Goal: Communication & Community: Participate in discussion

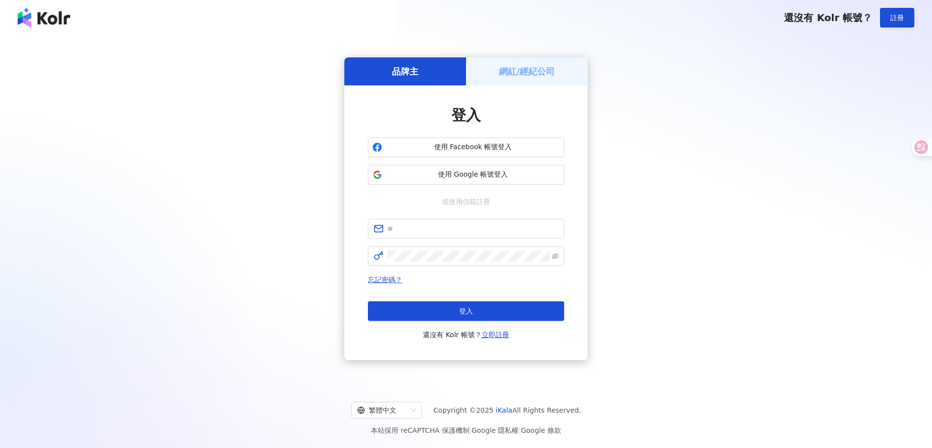
click at [478, 180] on button "使用 Google 帳號登入" at bounding box center [466, 175] width 196 height 20
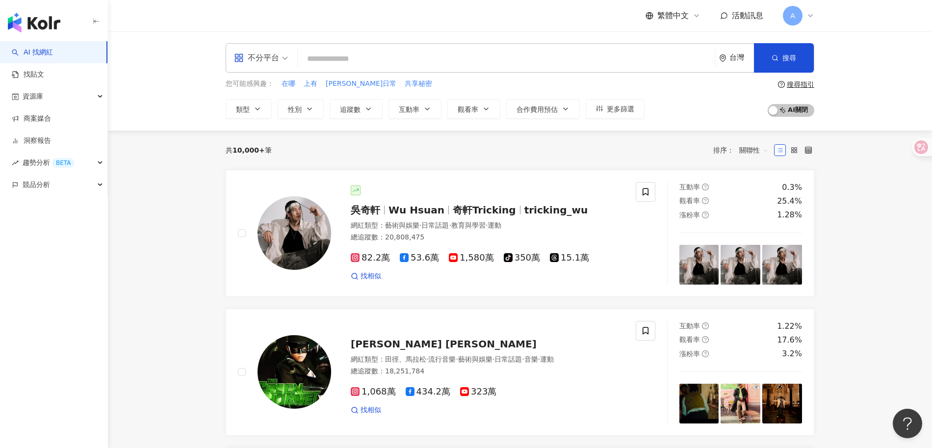
click at [741, 20] on span "活動訊息" at bounding box center [747, 15] width 31 height 9
click at [740, 11] on span "活動訊息" at bounding box center [747, 15] width 31 height 9
click at [741, 7] on div "繁體中文 活動訊息 A" at bounding box center [730, 16] width 169 height 20
click at [739, 11] on span "活動訊息" at bounding box center [747, 15] width 31 height 9
click at [524, 76] on div "不分平台 台灣 搜尋 您可能感興趣： 在哪 上有 阿駿日常 共享秘密 類型 性別 追蹤數 互動率 觀看率 合作費用預估 更多篩選 搜尋指引 AI 開啟 AI …" at bounding box center [520, 81] width 628 height 76
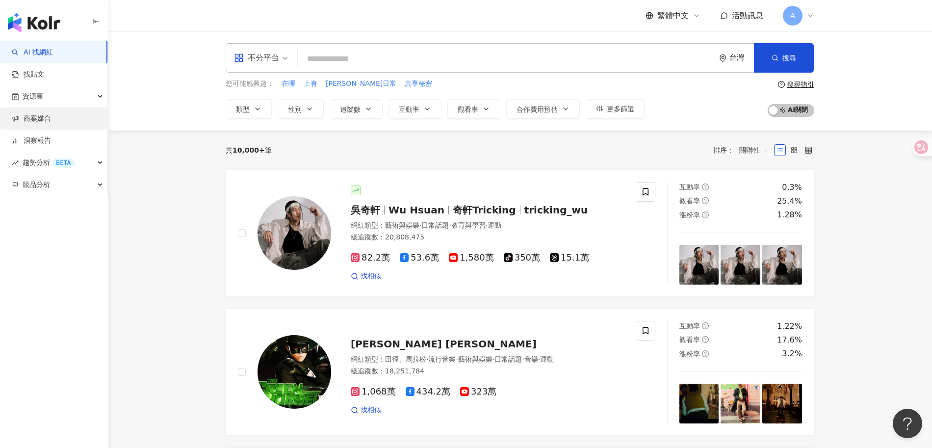
click at [51, 124] on link "商案媒合" at bounding box center [31, 119] width 39 height 10
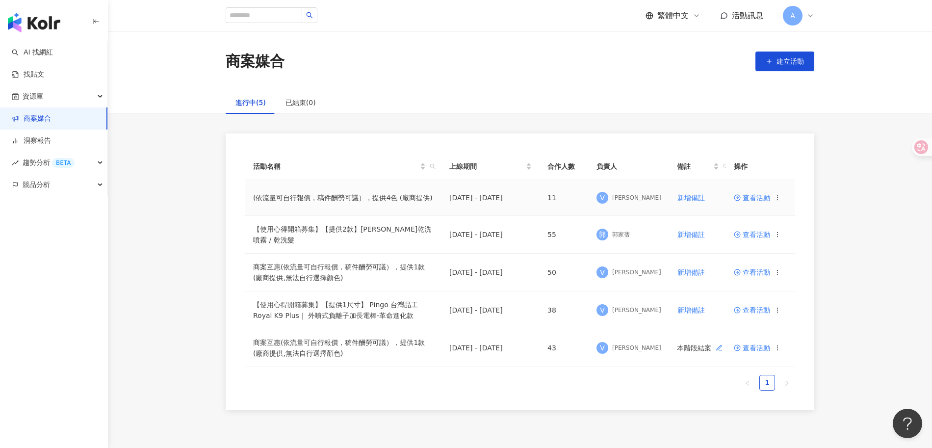
click at [763, 196] on span "查看活動" at bounding box center [752, 197] width 36 height 7
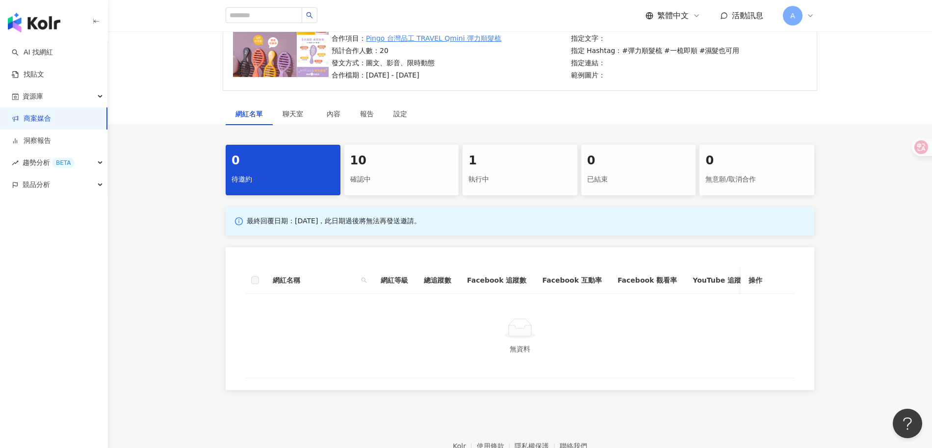
scroll to position [107, 0]
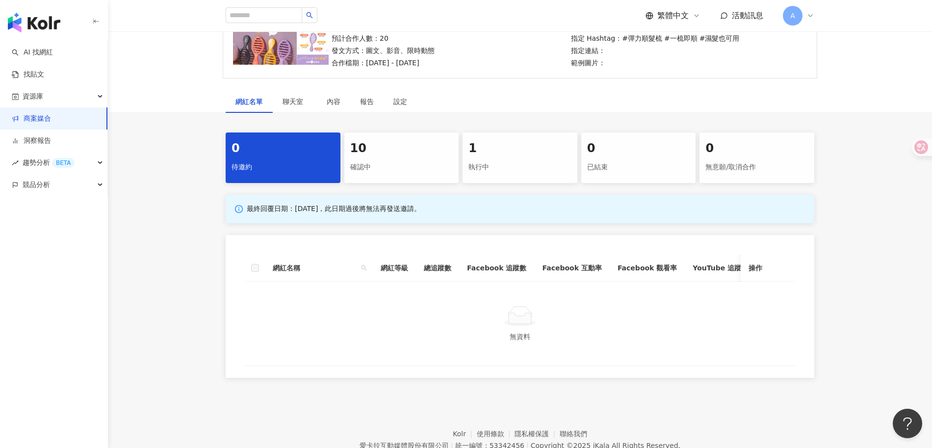
click at [398, 172] on div "確認中" at bounding box center [401, 167] width 103 height 17
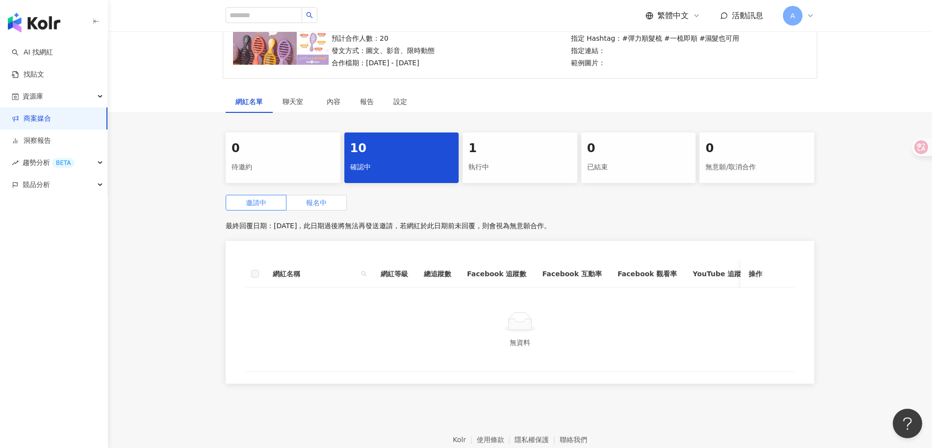
click at [309, 201] on span "報名中" at bounding box center [316, 203] width 21 height 8
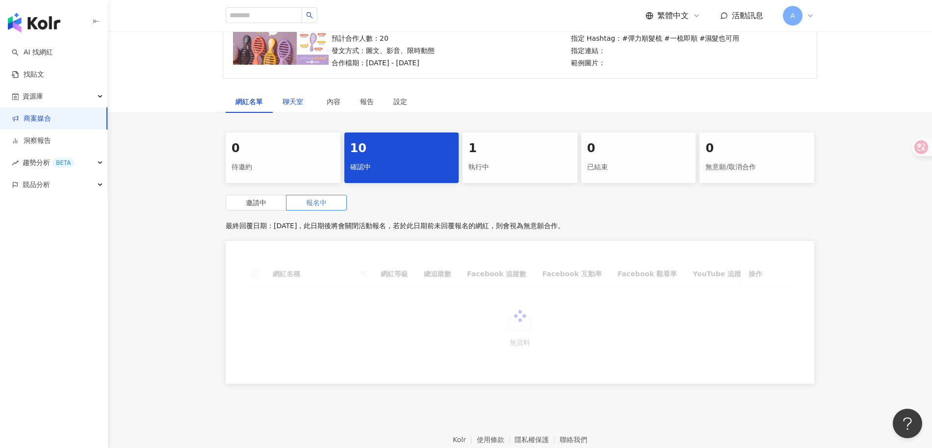
click at [286, 100] on span "聊天室" at bounding box center [295, 101] width 25 height 7
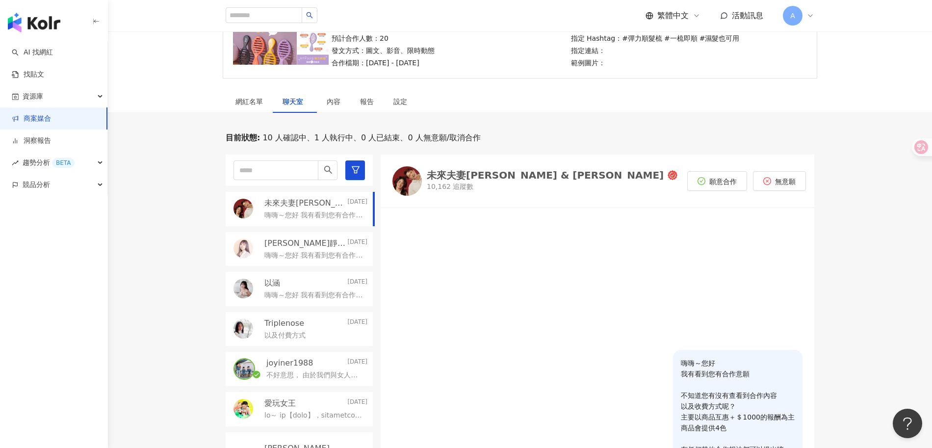
scroll to position [43, 0]
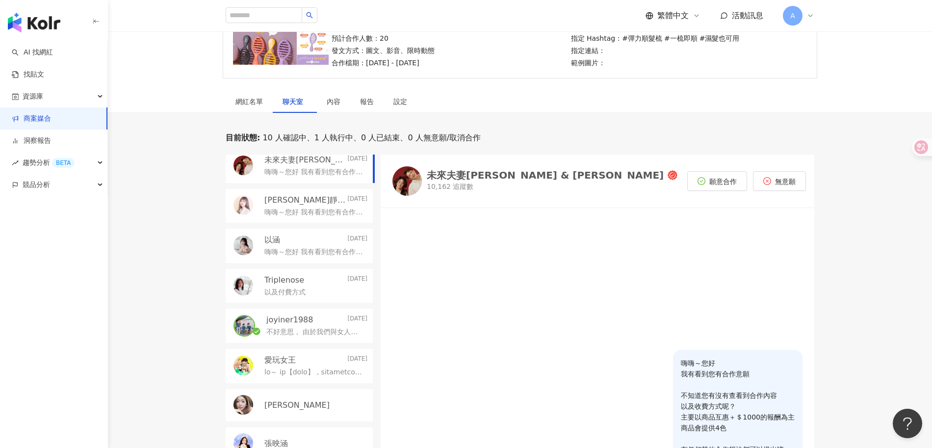
click at [318, 329] on p "不好意思， 由於我們與女人知己試用大隊的合作，是1個人2400含所有授權；不知道同樣的合作條件能不能以$3000元的方式與你合作呢？" at bounding box center [314, 332] width 97 height 10
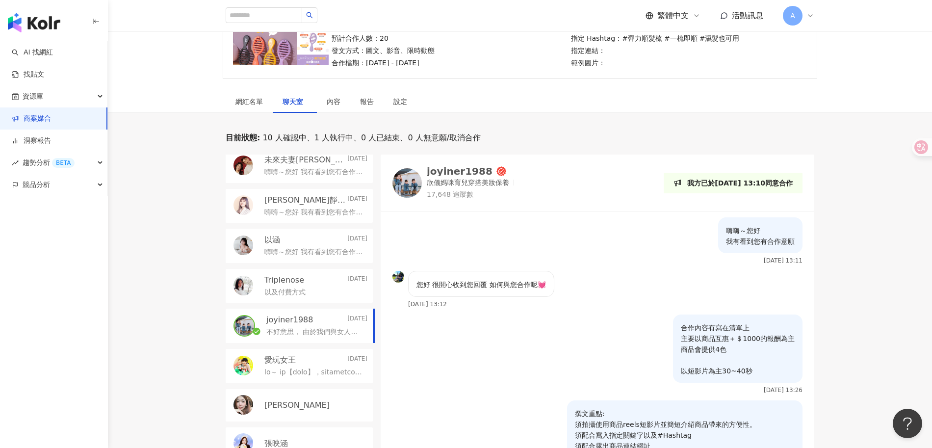
click at [455, 171] on div "joyiner1988" at bounding box center [460, 171] width 66 height 10
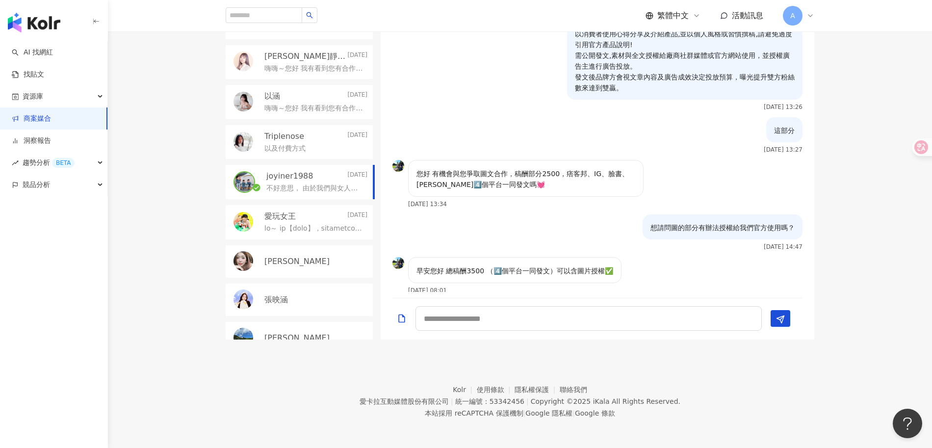
click at [340, 145] on div "以及付費方式" at bounding box center [316, 148] width 103 height 12
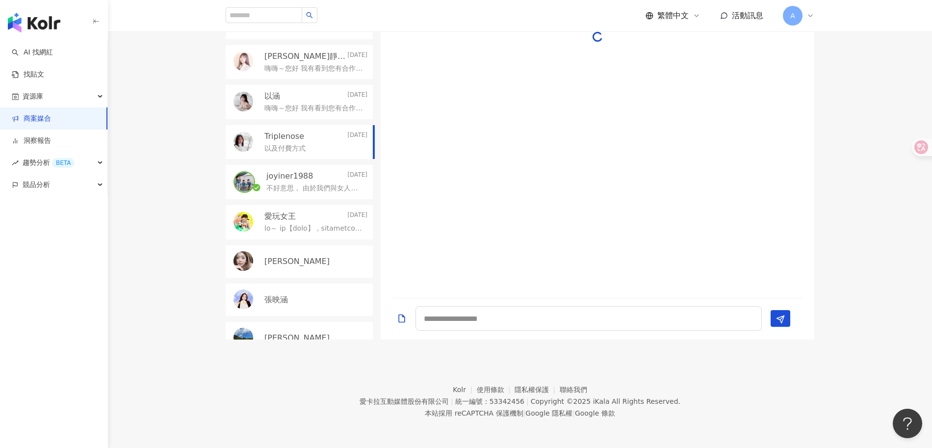
click at [319, 111] on p "嗨嗨～您好 我有看到您有合作意願 不知道您有沒有查看到合作內容 以及收費方式呢？ 主要以商品互惠＋＄1000的報酬為主 商品會提供4色 有任何其他合作想法都可…" at bounding box center [314, 109] width 99 height 10
click at [310, 184] on p "不好意思， 由於我們與女人知己試用大隊的合作，是1個人2400含所有授權；不知道同樣的合作條件能不能以$3000元的方式與你合作呢？" at bounding box center [314, 189] width 97 height 10
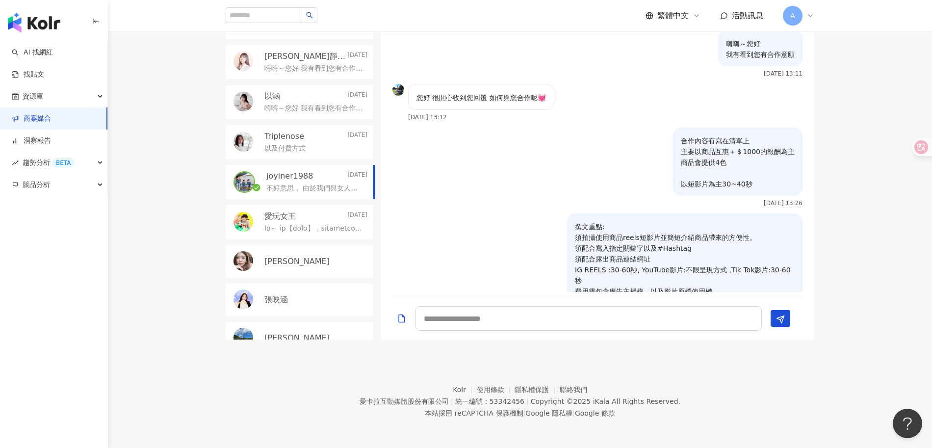
scroll to position [524, 0]
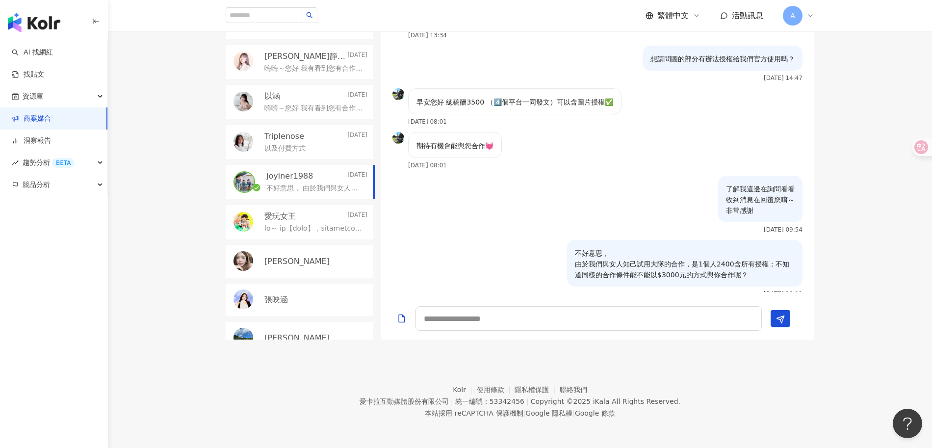
click at [318, 72] on p "嗨嗨～您好 我有看到您有合作意願 不知道您有沒有查看到合作內容 以及收費方式呢？ 主要以商品互惠＋＄1000的報酬為主 商品會提供4色 有任何其他合作想法都可…" at bounding box center [314, 69] width 99 height 10
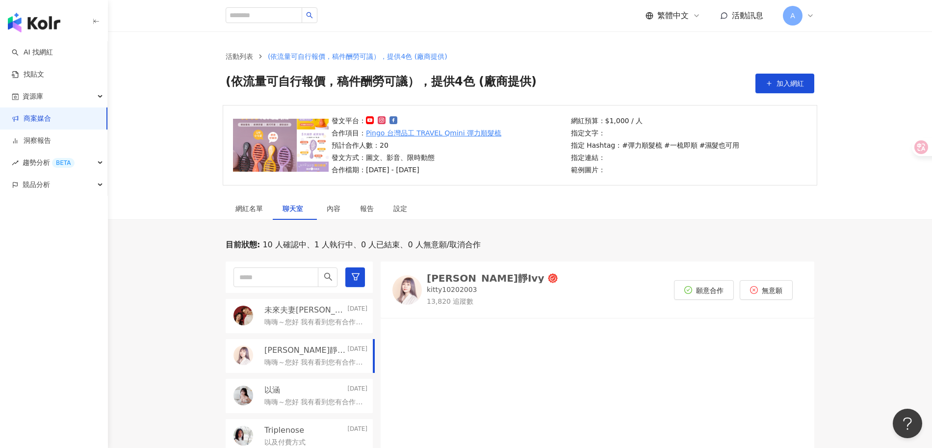
scroll to position [23, 0]
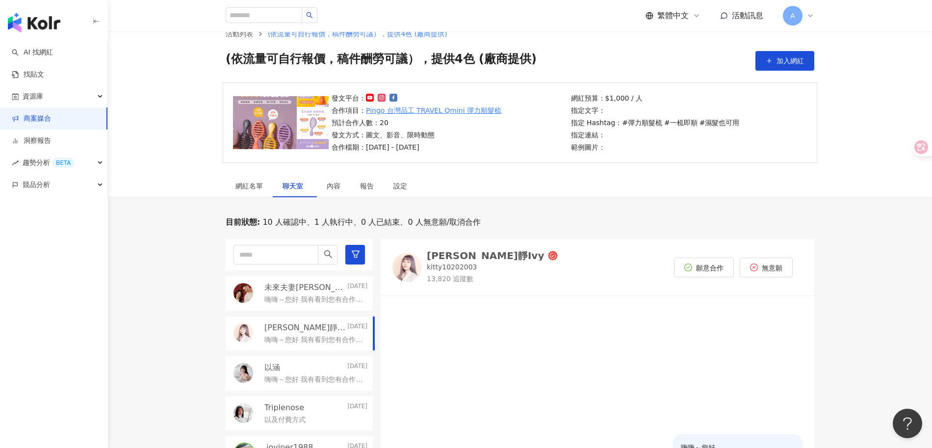
click at [308, 293] on div "嗨嗨～您好 我有看到您有合作意願 不知道您有沒有查看到合作內容 以及收費方式呢？ 主要以商品互惠＋＄1000的報酬為主 商品會提供4色 有任何其他合作想法都可…" at bounding box center [316, 299] width 103 height 12
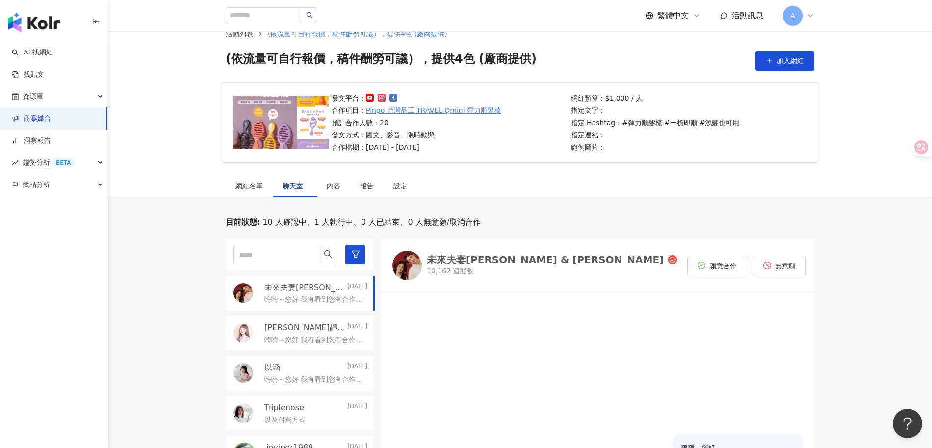
click at [300, 367] on div "以涵 [DATE]" at bounding box center [316, 367] width 103 height 11
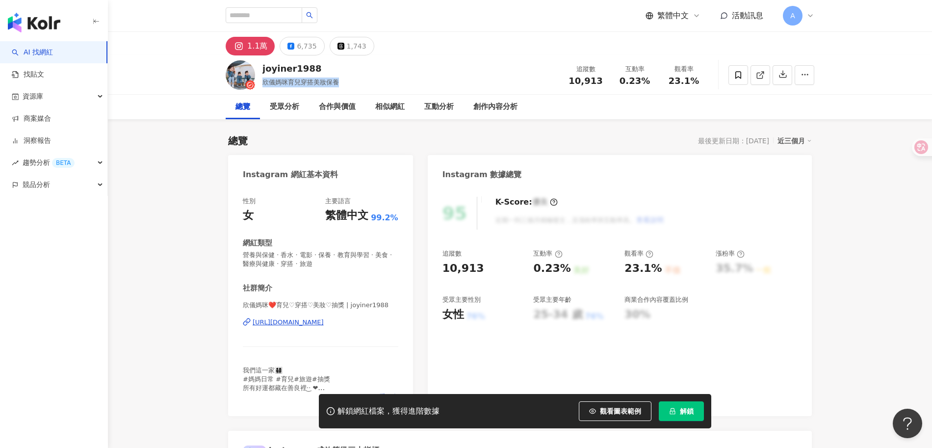
drag, startPoint x: 342, startPoint y: 84, endPoint x: 263, endPoint y: 82, distance: 79.0
click at [263, 82] on div "joyiner1988 欣儀媽咪育兒穿搭美妝保養 追蹤數 10,913 互動率 0.23% 觀看率 23.1%" at bounding box center [520, 74] width 628 height 39
click at [324, 322] on div "https://www.instagram.com/joyiner1988/" at bounding box center [288, 322] width 71 height 9
drag, startPoint x: 382, startPoint y: 325, endPoint x: 243, endPoint y: 325, distance: 139.4
click at [243, 325] on div "性別 女 主要語言 繁體中文 99.2% 網紅類型 營養與保健 · 香水 · 電影 · 保養 · 教育與學習 · 美食 · 醫療與健康 · 穿搭 · 旅遊 社…" at bounding box center [320, 301] width 185 height 229
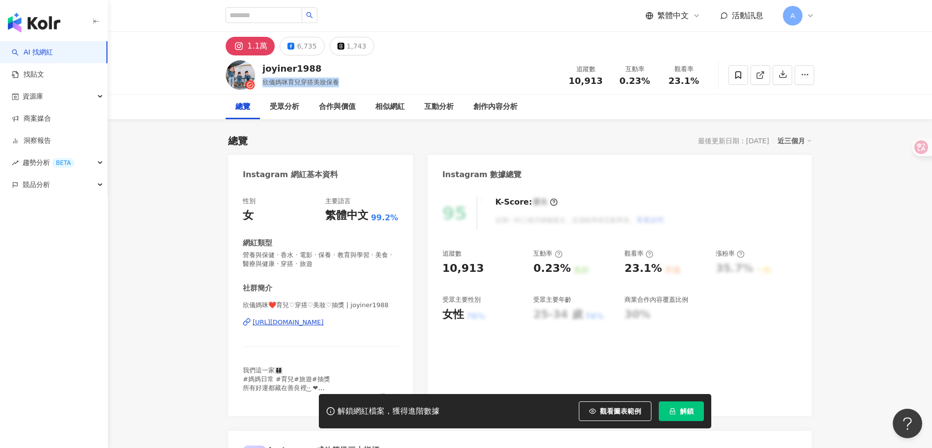
copy div "https://www.instagram.com/joyiner1988/"
click at [675, 252] on div "觀看率" at bounding box center [665, 253] width 81 height 9
click at [681, 400] on div "解鎖網紅檔案，獲得進階數據 觀看圖表範例 解鎖" at bounding box center [515, 411] width 393 height 34
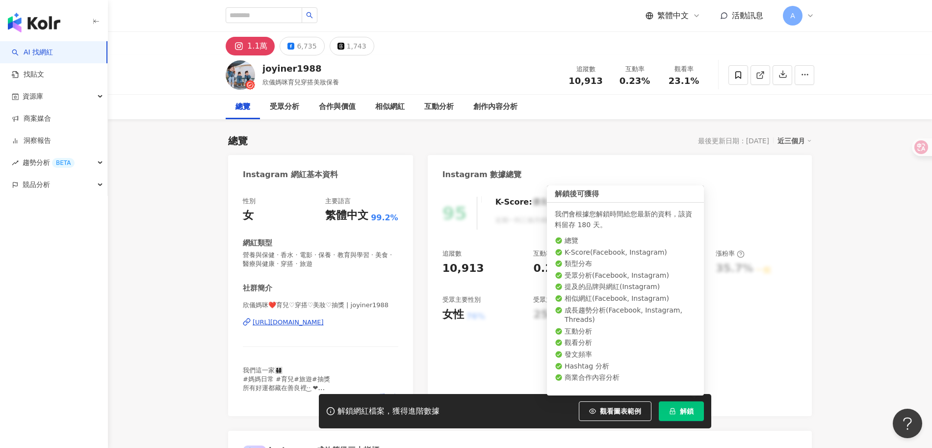
click at [693, 409] on span "解鎖" at bounding box center [687, 411] width 14 height 8
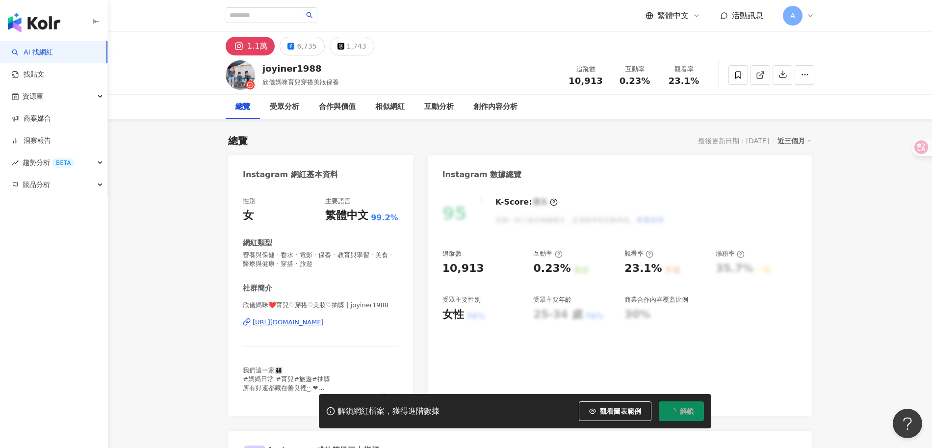
click at [696, 220] on div "95 K-Score : 優良 近期一到三個月積極發文，且漲粉率與互動率高。 查看說明" at bounding box center [620, 213] width 355 height 33
